Goal: Task Accomplishment & Management: Manage account settings

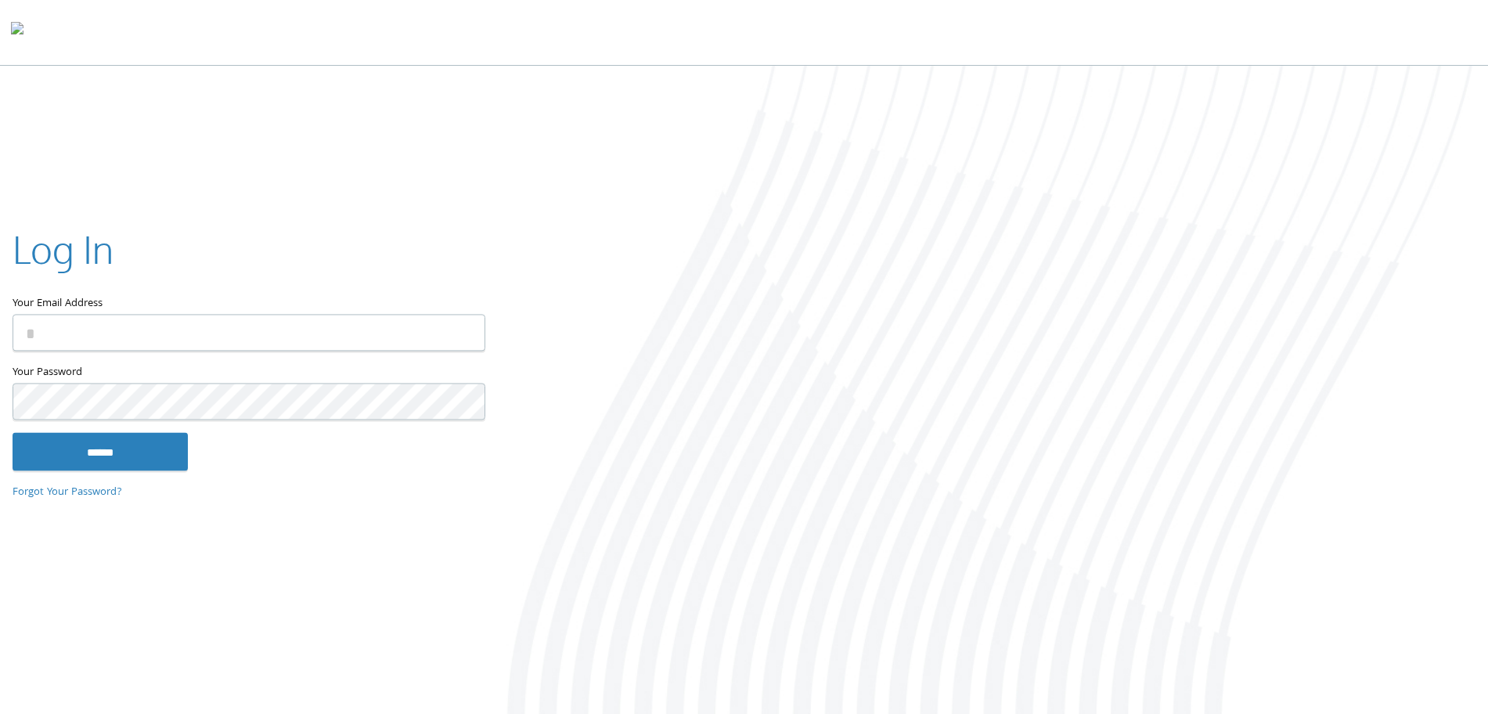
click at [147, 333] on input "Your Email Address" at bounding box center [249, 333] width 473 height 37
type input "**********"
click at [113, 442] on input "******" at bounding box center [100, 452] width 175 height 38
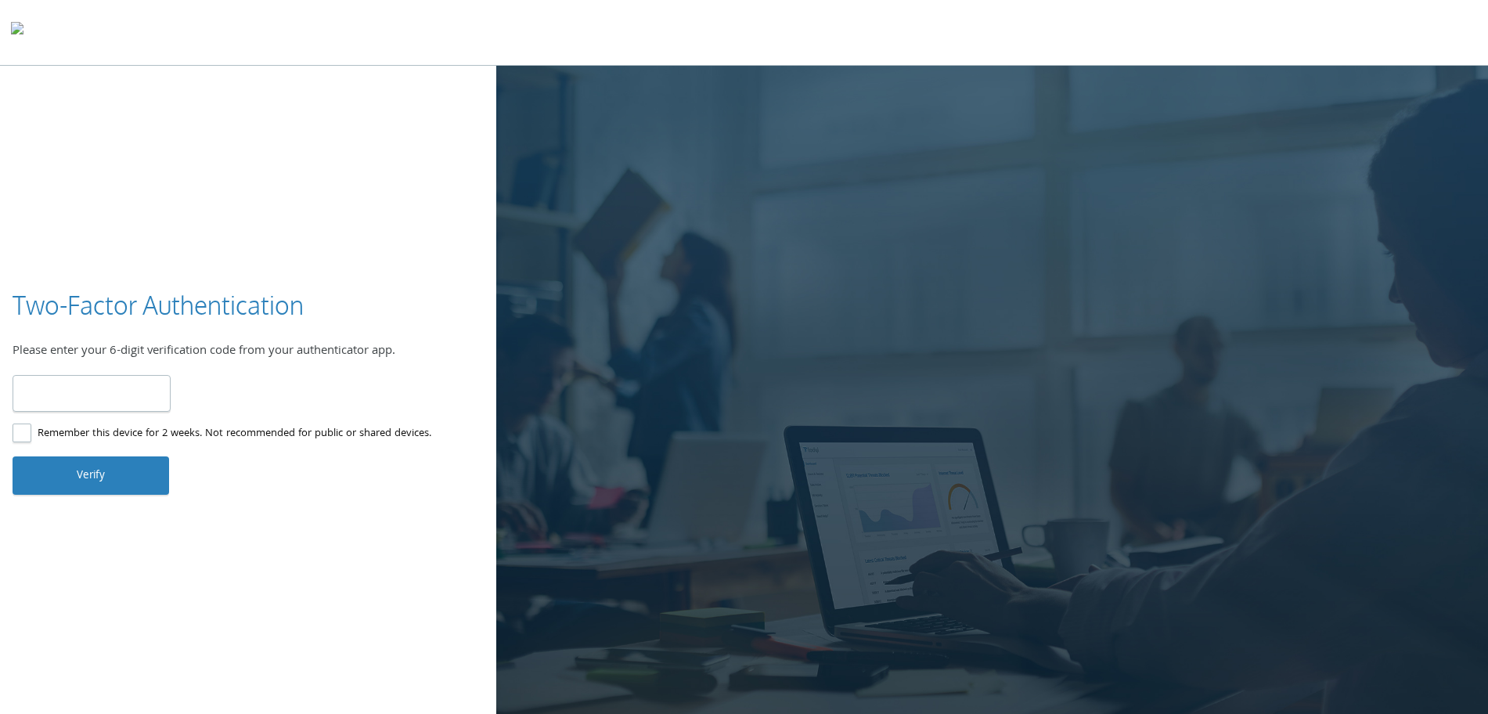
click at [139, 398] on input "number" at bounding box center [92, 393] width 158 height 37
